Goal: Task Accomplishment & Management: Manage account settings

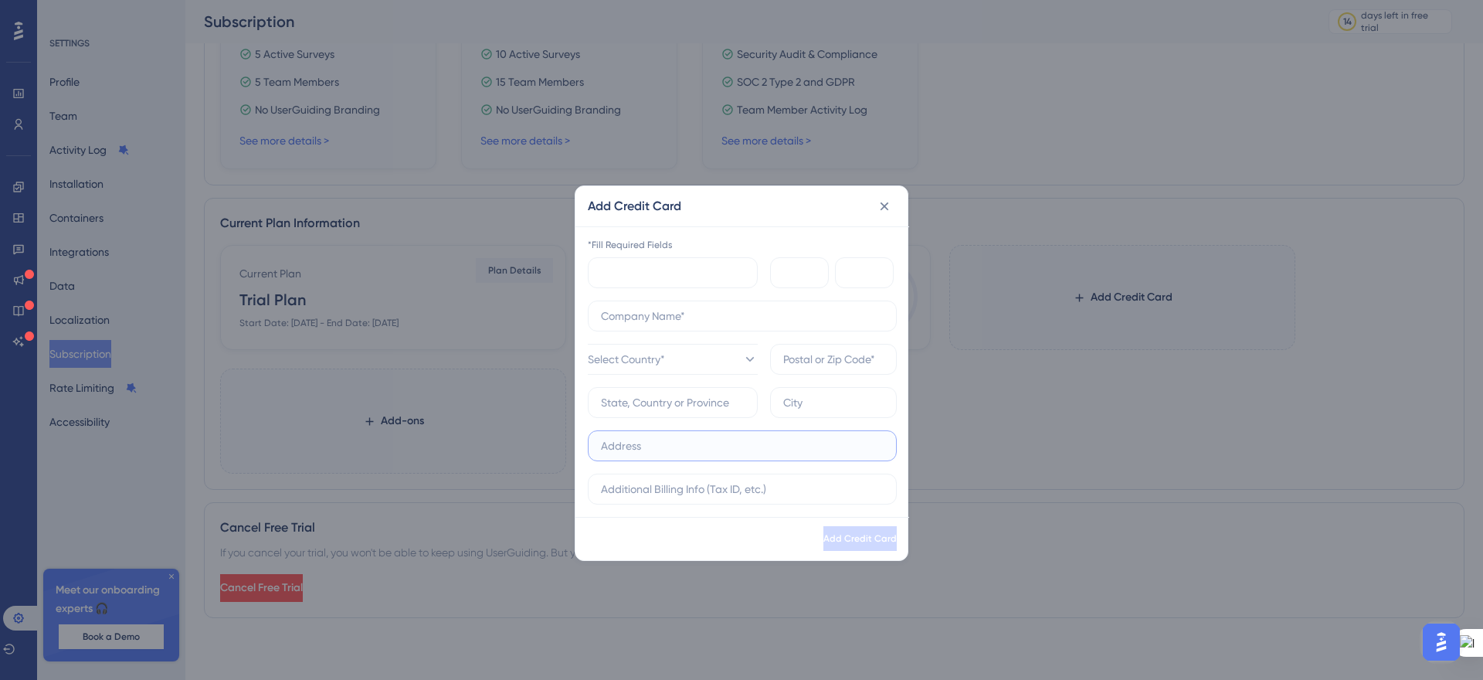
click at [812, 438] on input "text" at bounding box center [742, 445] width 283 height 17
click at [885, 202] on icon at bounding box center [883, 205] width 15 height 15
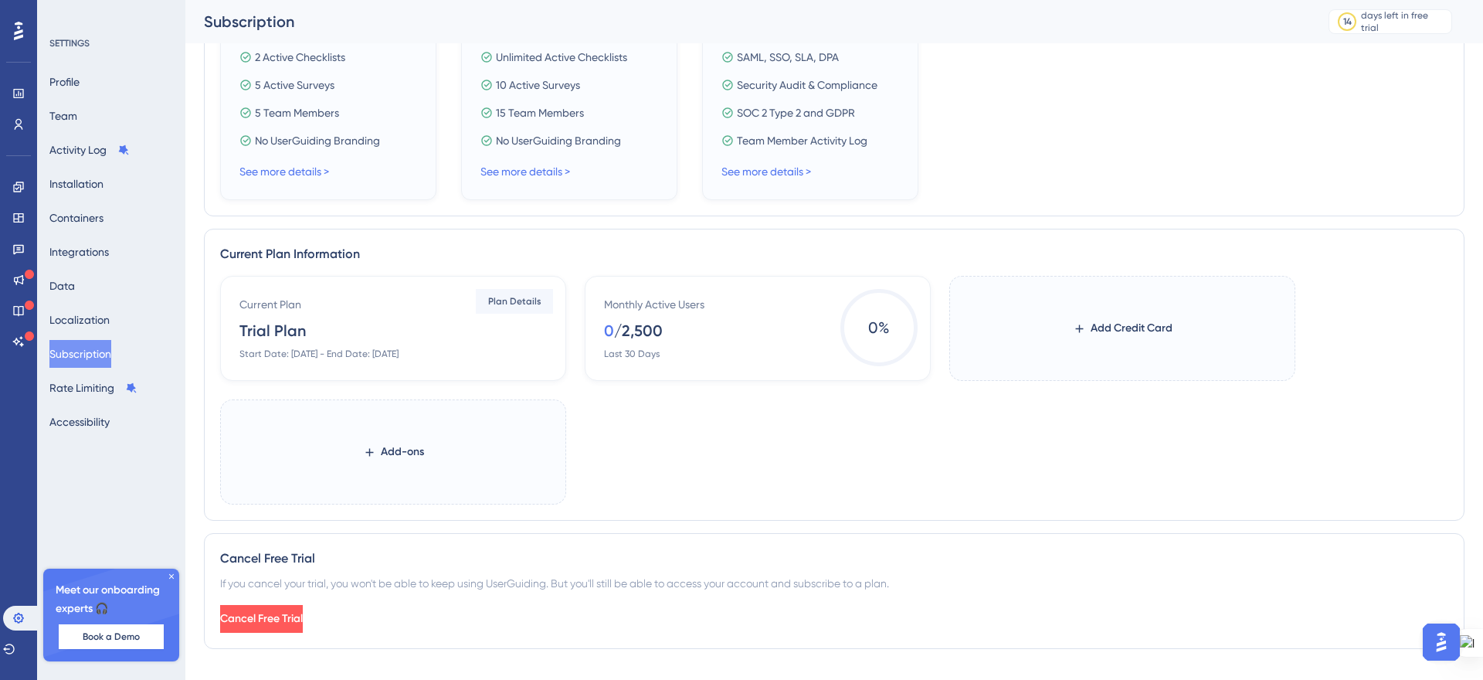
scroll to position [470, 0]
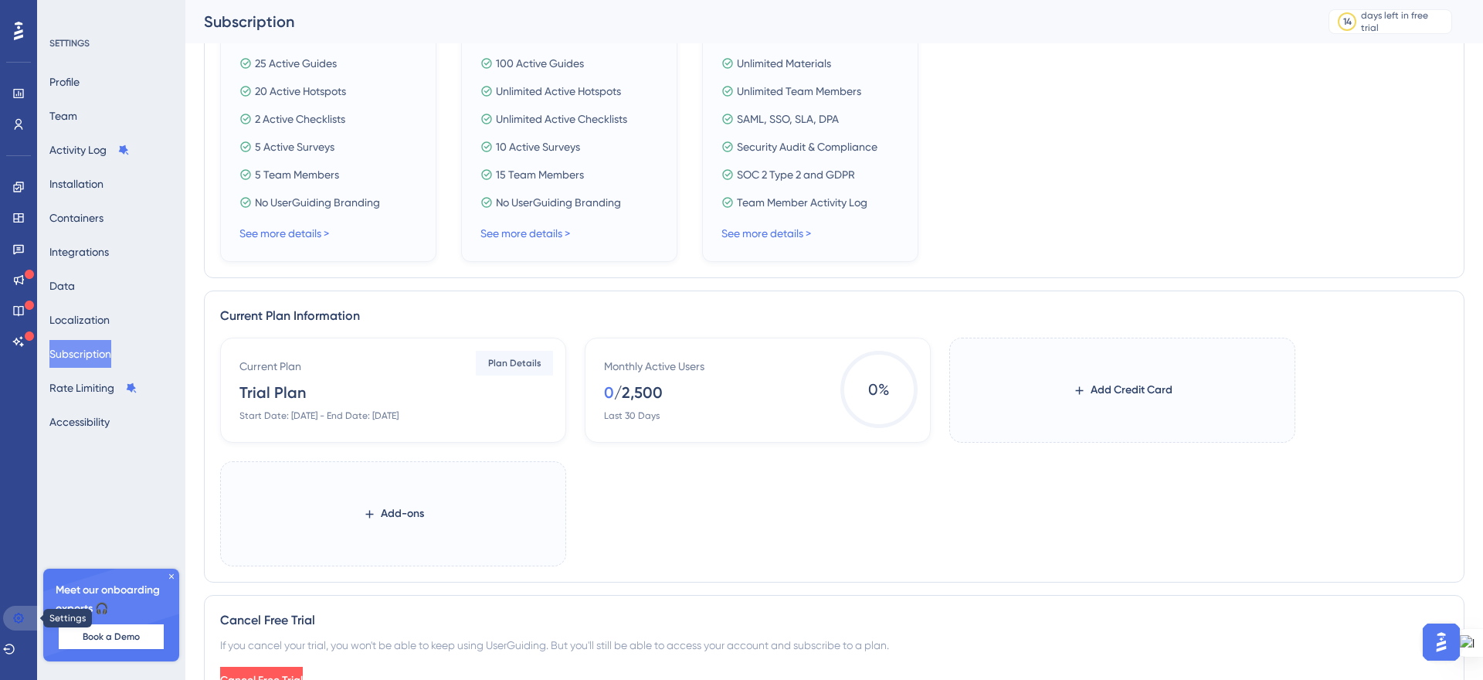
click at [12, 628] on link at bounding box center [21, 617] width 37 height 25
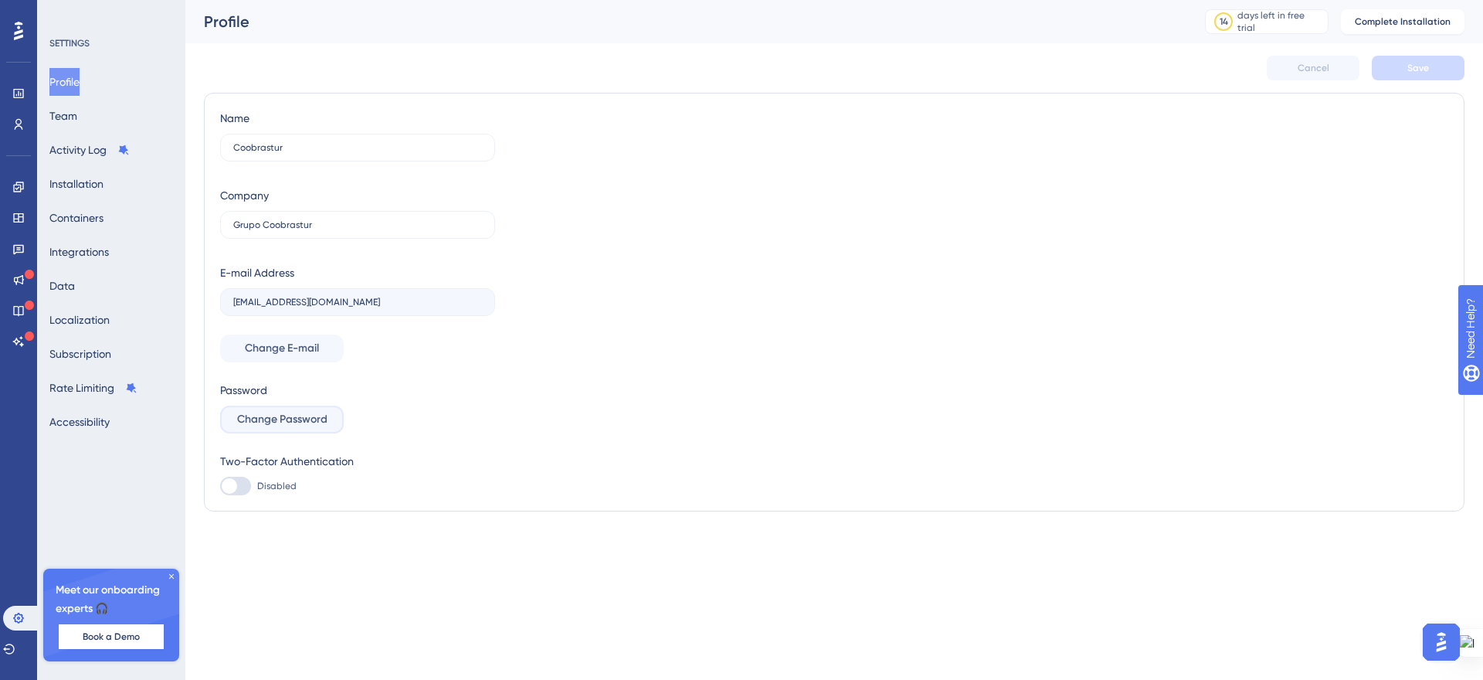
click at [309, 412] on span "Change Password" at bounding box center [282, 419] width 90 height 19
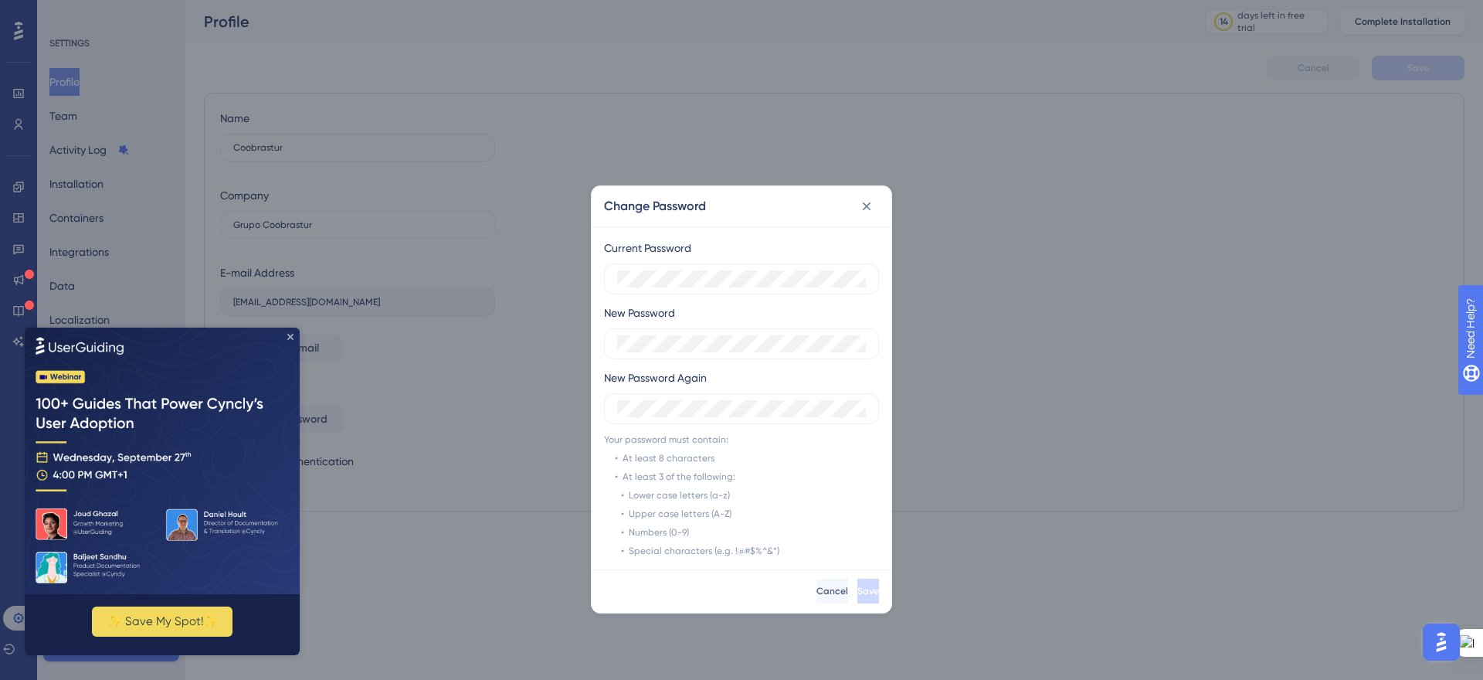
click at [290, 335] on icon "Close Preview" at bounding box center [290, 336] width 6 height 6
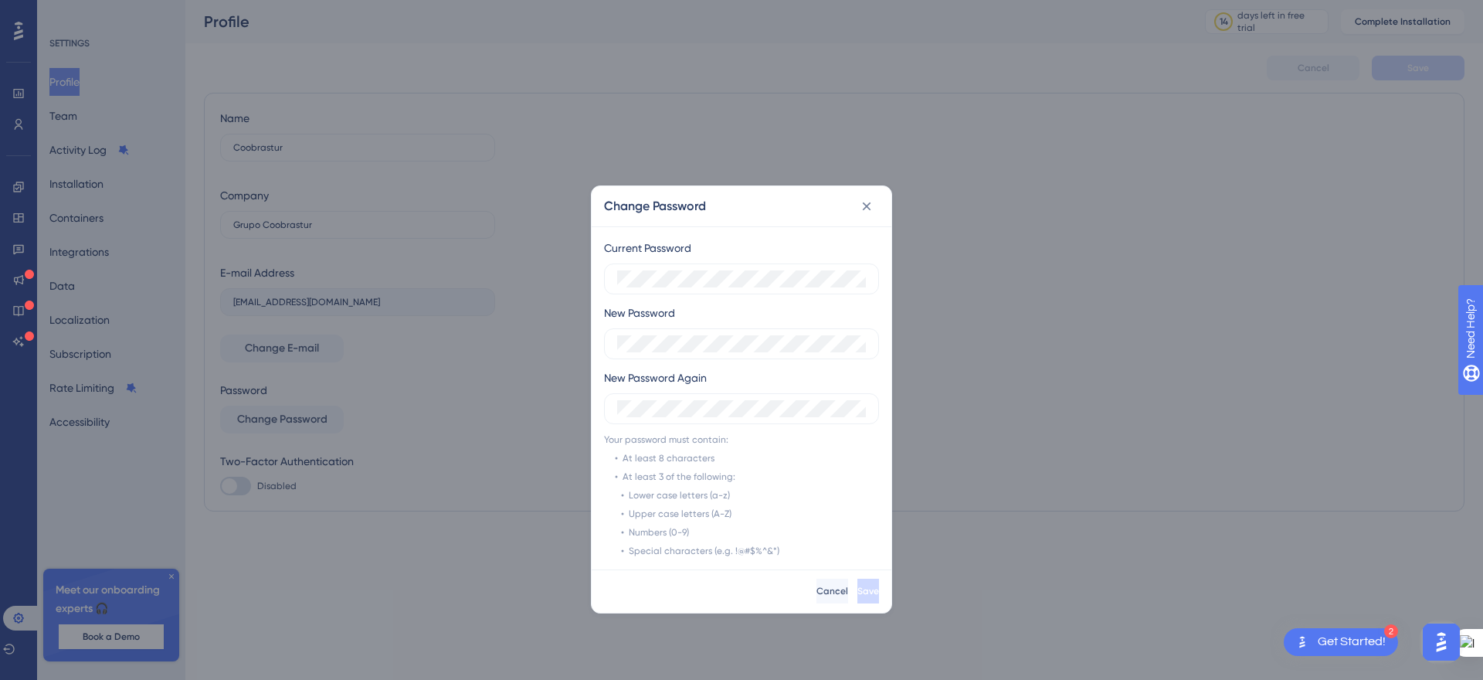
click at [687, 311] on div "New Password" at bounding box center [741, 331] width 275 height 56
click at [863, 203] on icon at bounding box center [867, 206] width 8 height 8
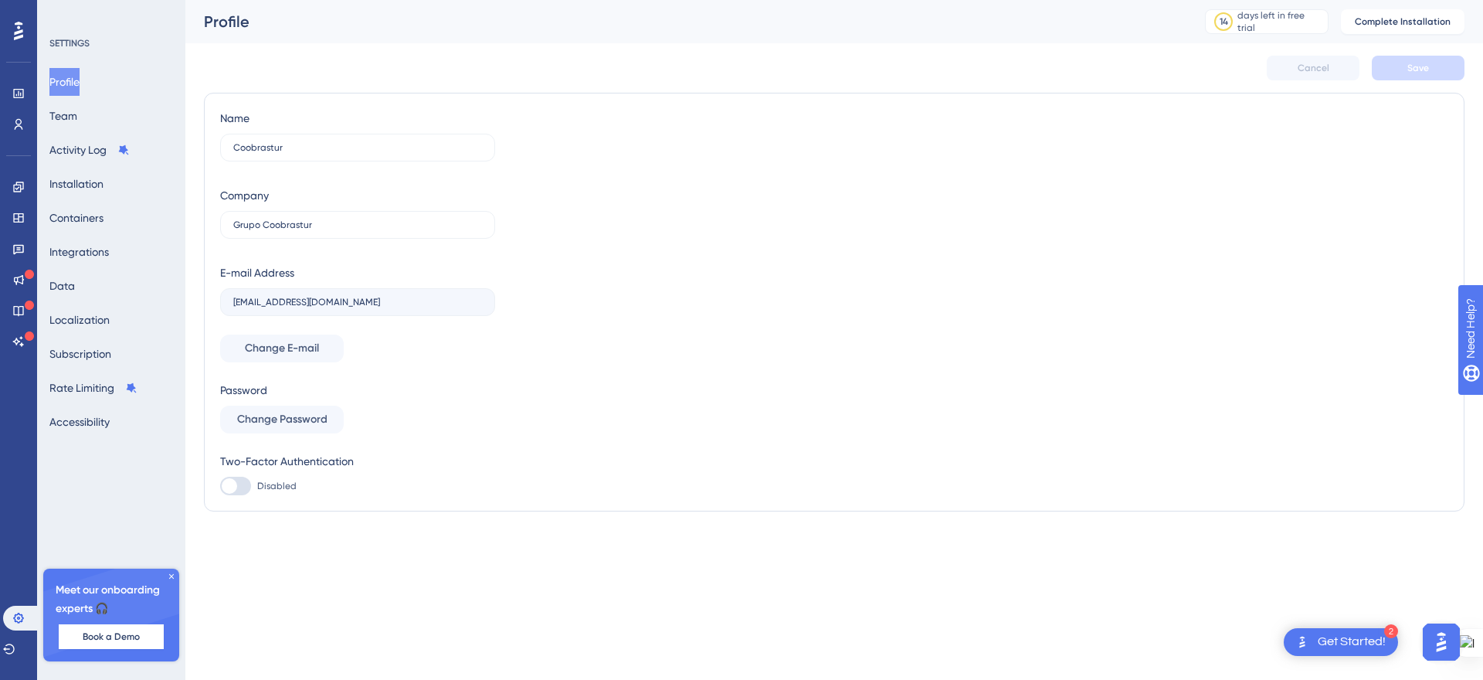
click at [1012, 50] on div "Cancel Save" at bounding box center [834, 67] width 1260 height 49
click at [12, 642] on icon at bounding box center [9, 648] width 12 height 12
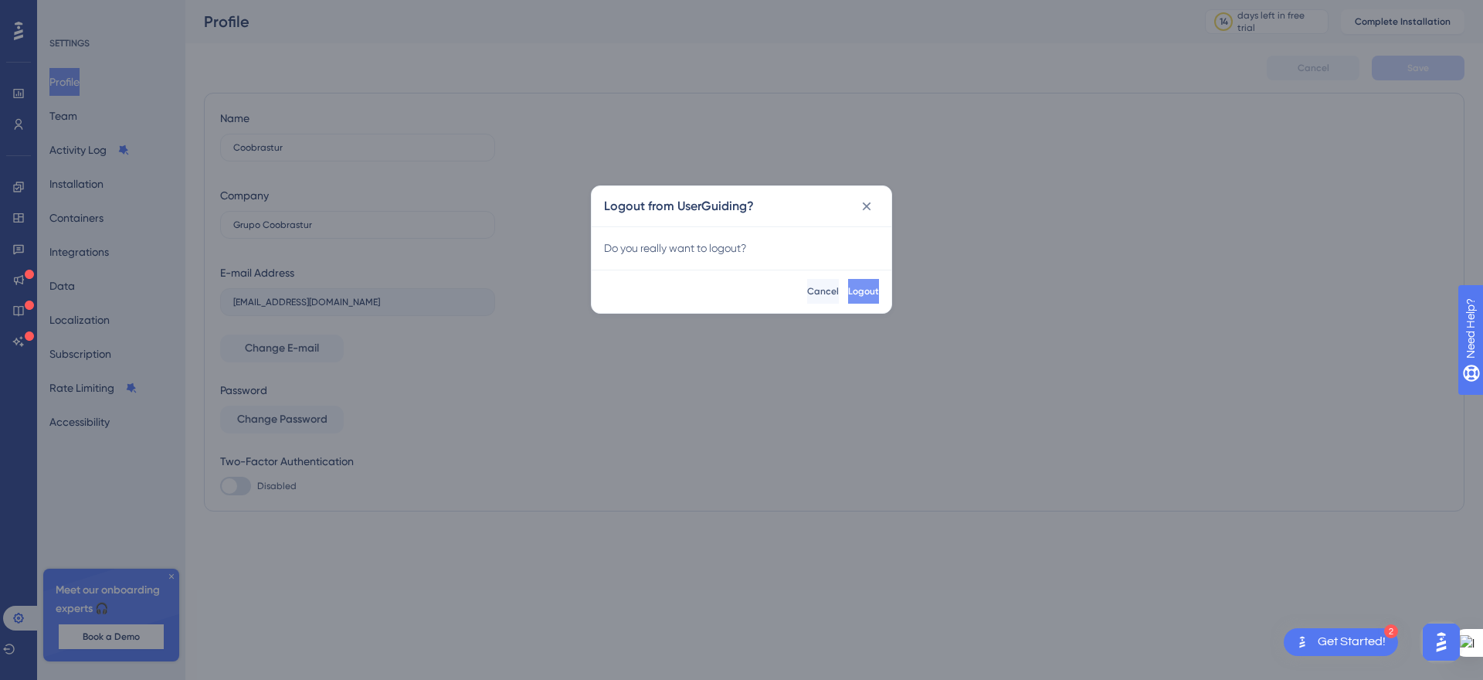
click at [848, 279] on button "Logout" at bounding box center [863, 291] width 31 height 25
